Goal: Find specific page/section: Find specific page/section

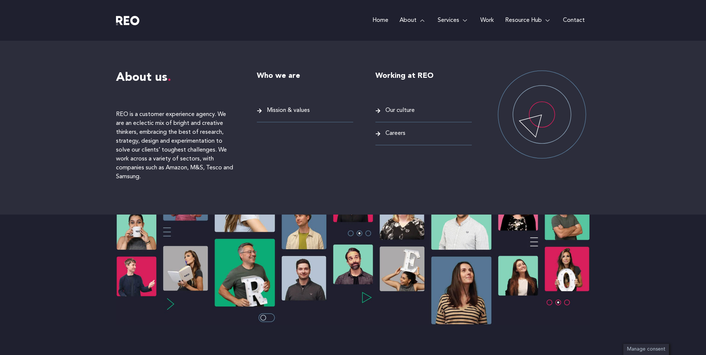
click at [386, 136] on span "Careers" at bounding box center [395, 134] width 22 height 10
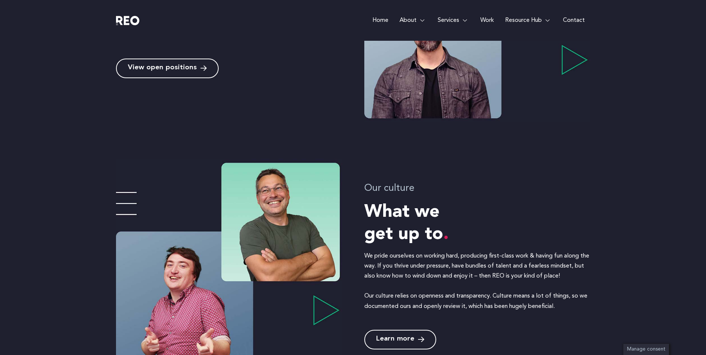
click at [191, 70] on span "View open positions" at bounding box center [162, 68] width 69 height 7
